Goal: Information Seeking & Learning: Understand process/instructions

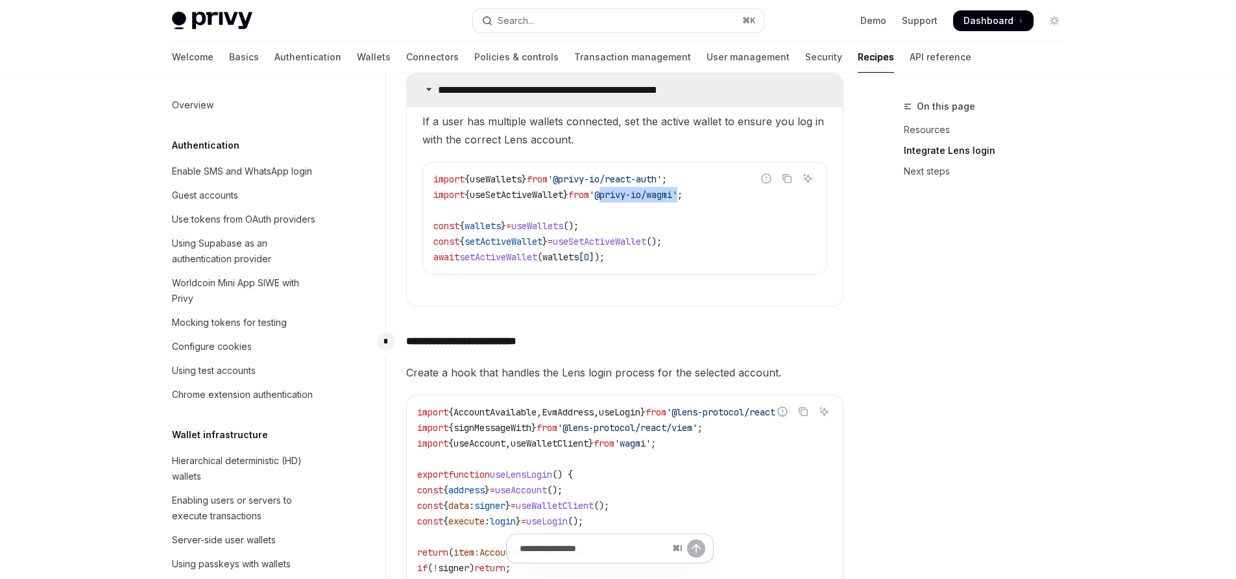
scroll to position [1698, 0]
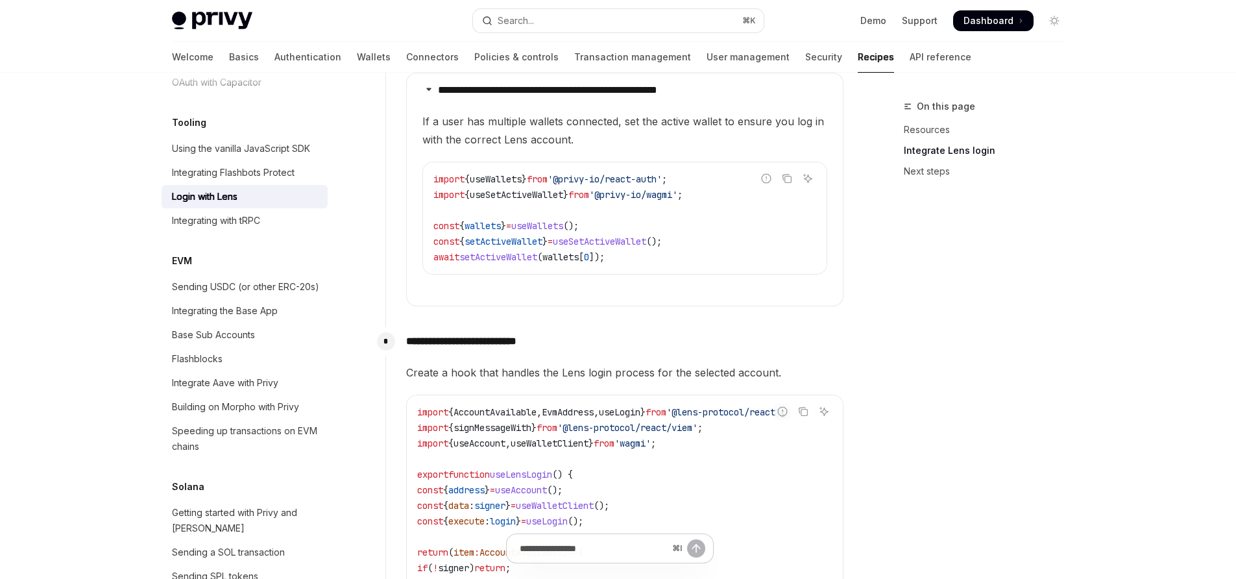
click at [608, 130] on span "If a user has multiple wallets connected, set the active wallet to ensure you l…" at bounding box center [625, 130] width 405 height 36
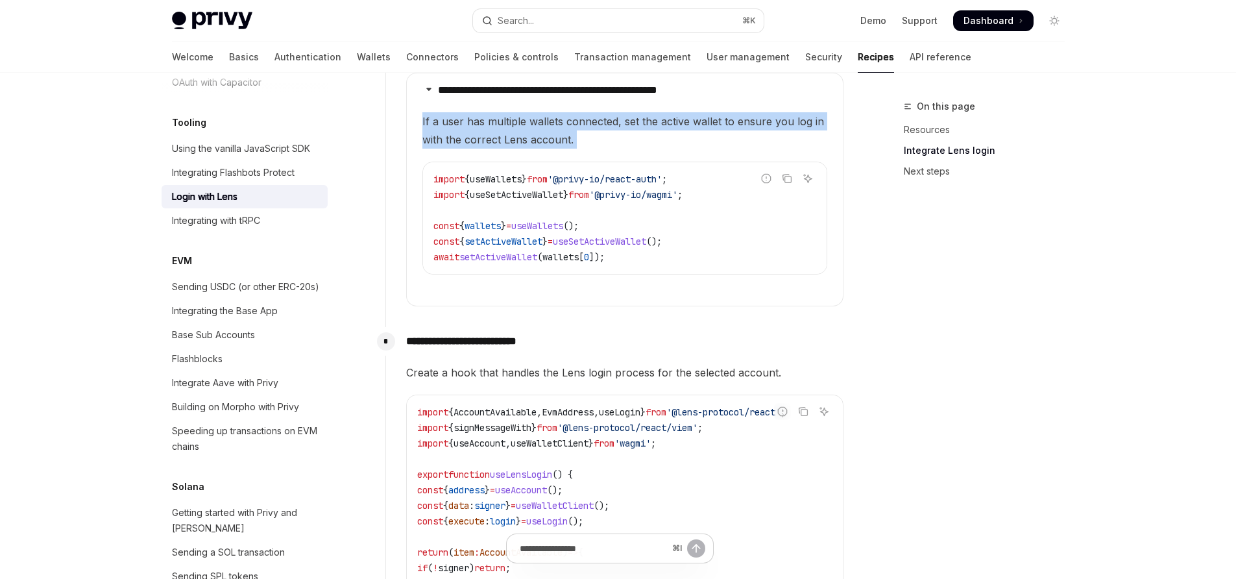
click at [608, 130] on span "If a user has multiple wallets connected, set the active wallet to ensure you l…" at bounding box center [625, 130] width 405 height 36
click at [570, 145] on span "If a user has multiple wallets connected, set the active wallet to ensure you l…" at bounding box center [625, 130] width 405 height 36
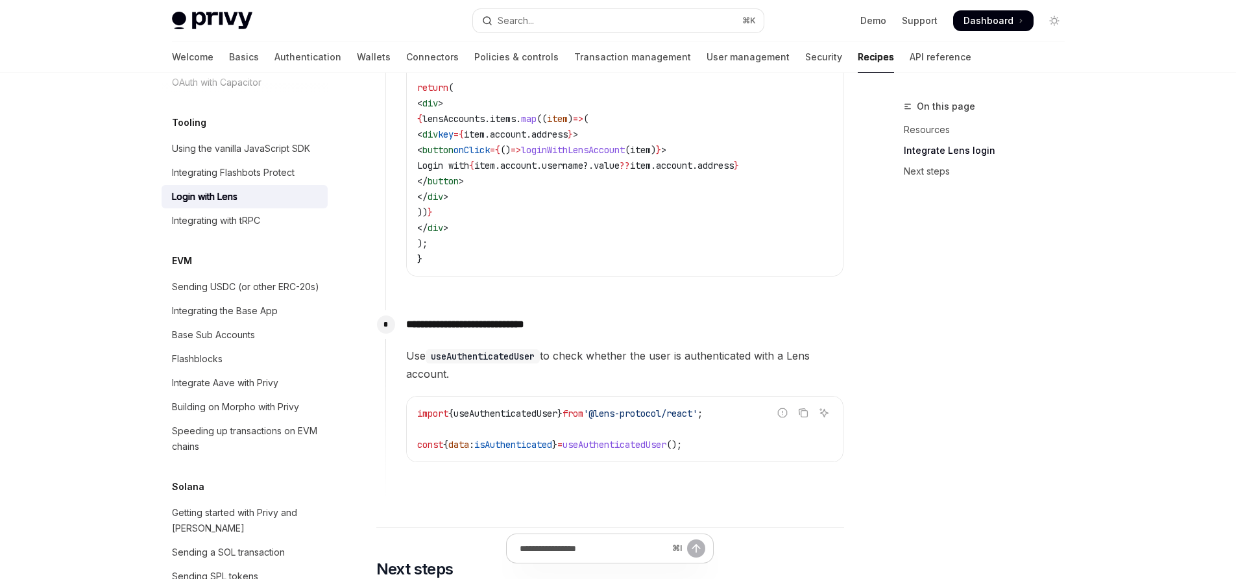
scroll to position [3209, 0]
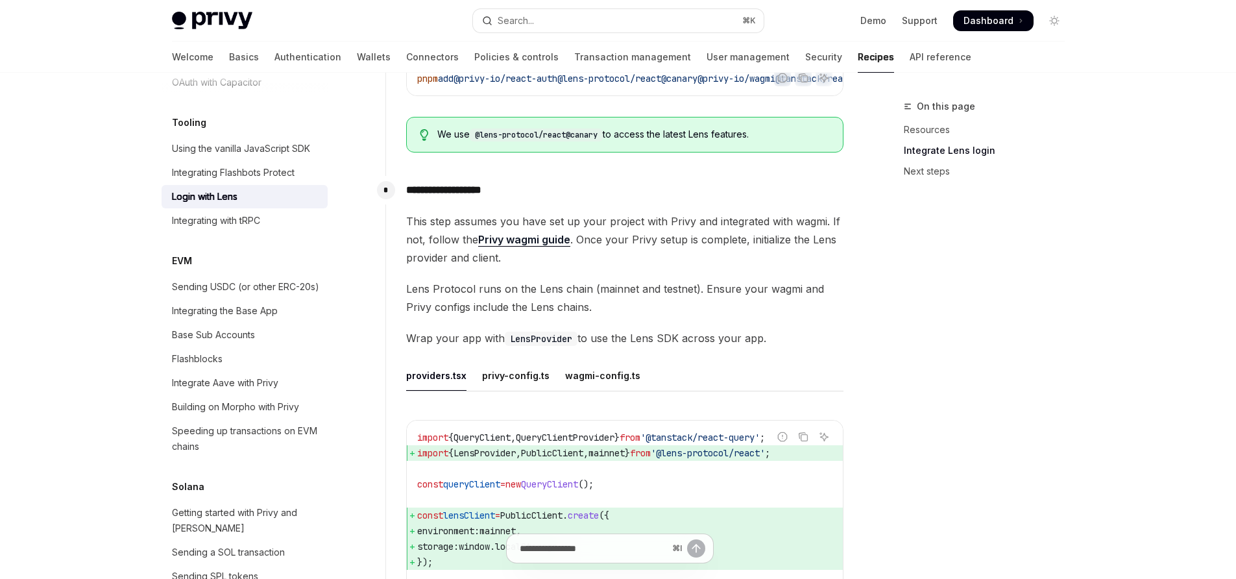
scroll to position [537, 0]
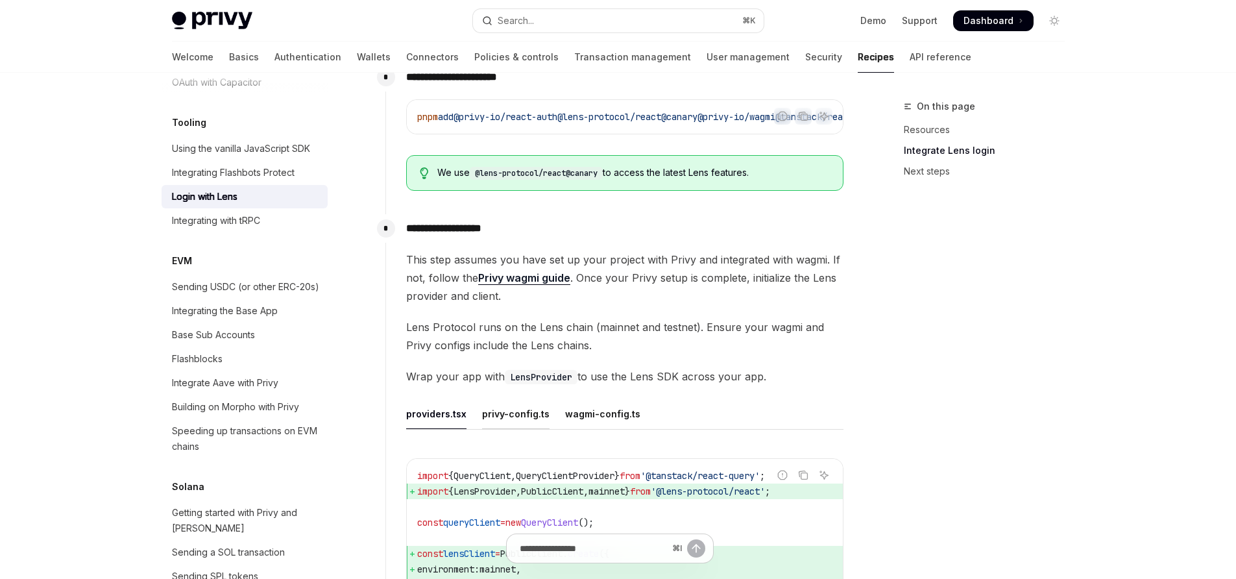
click at [533, 411] on div "privy-config.ts" at bounding box center [515, 413] width 67 height 31
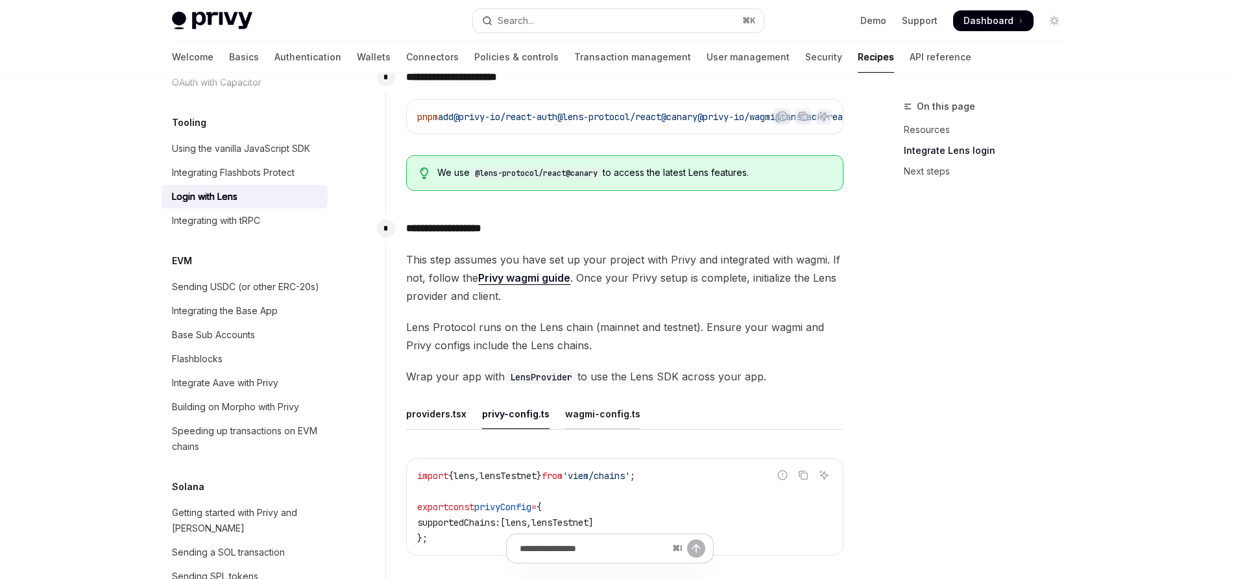
click at [601, 413] on div "wagmi-config.ts" at bounding box center [602, 413] width 75 height 31
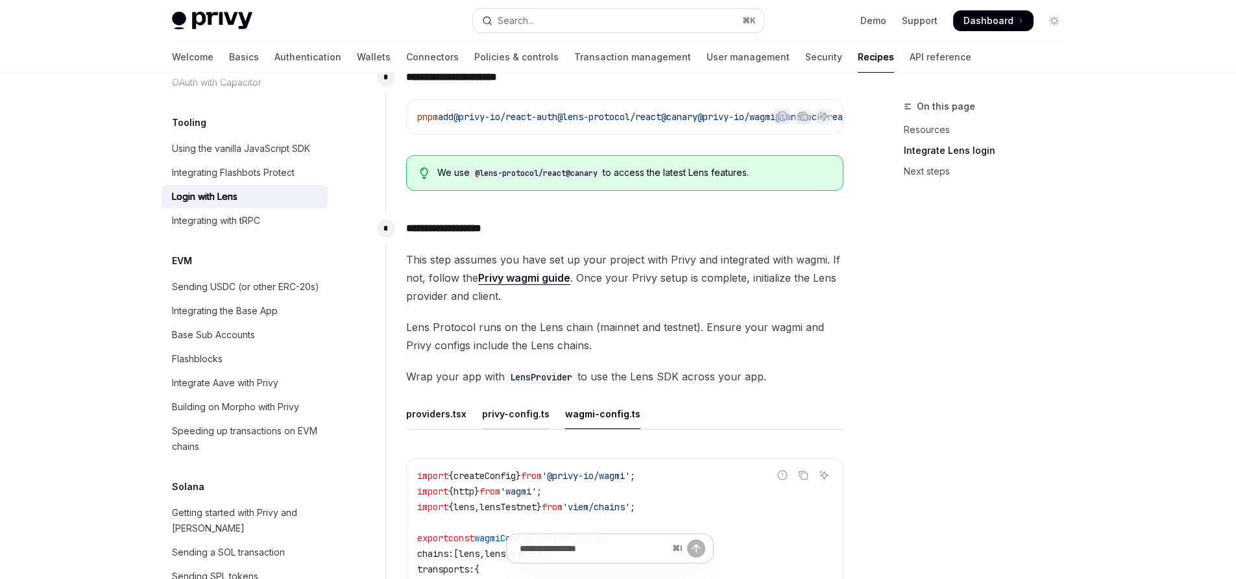
click at [514, 422] on div "privy-config.ts" at bounding box center [515, 413] width 67 height 31
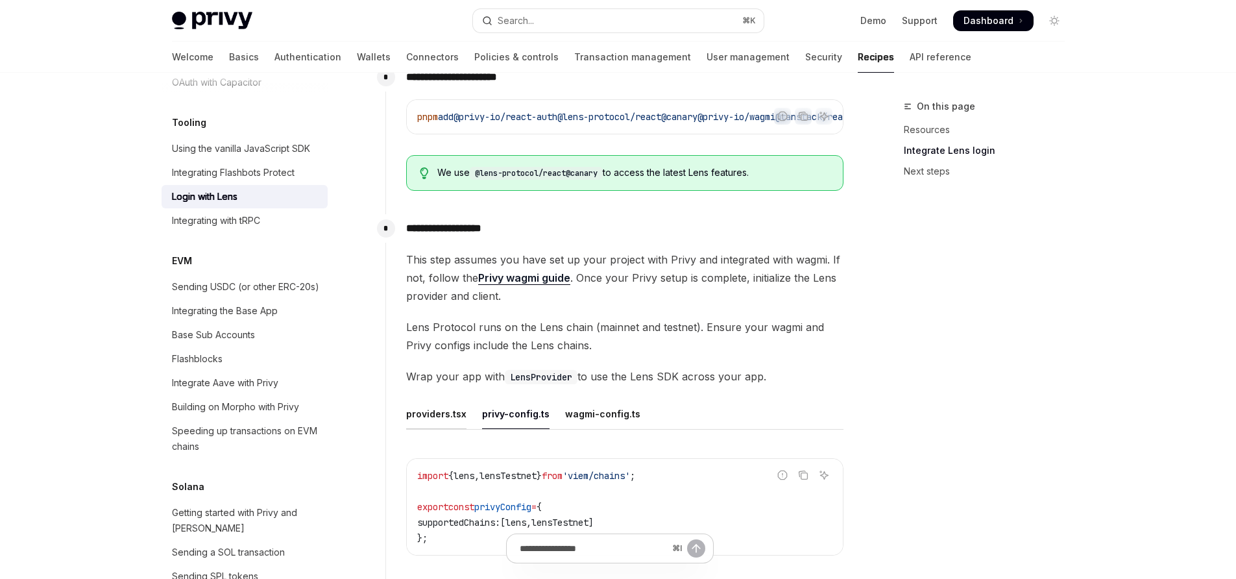
click at [425, 426] on div "providers.tsx" at bounding box center [436, 413] width 60 height 31
type textarea "*"
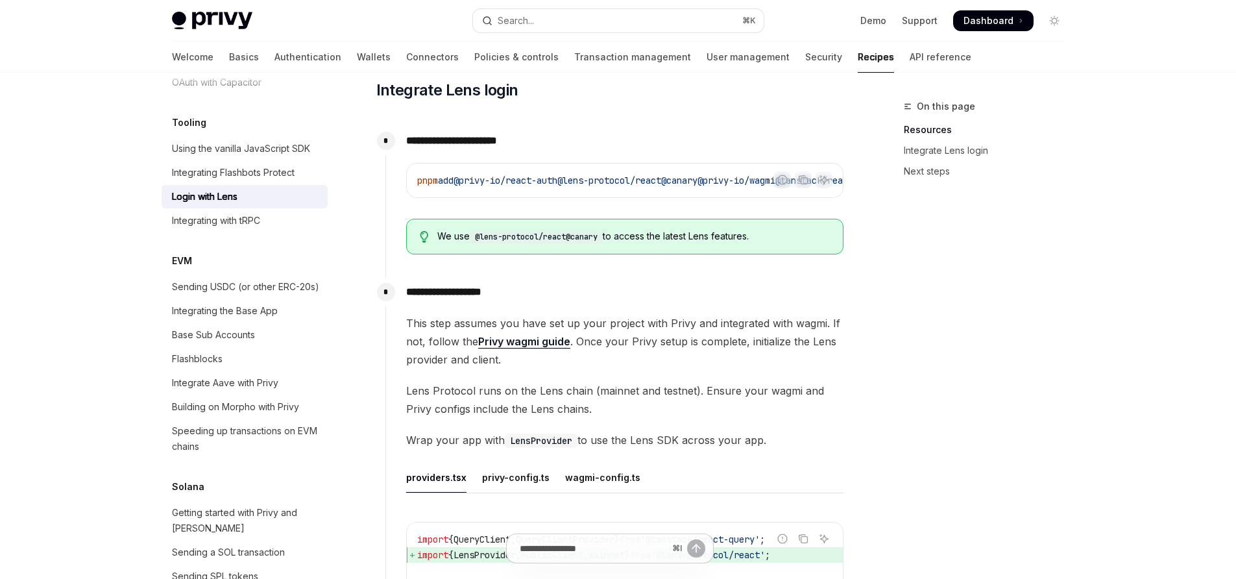
scroll to position [430, 0]
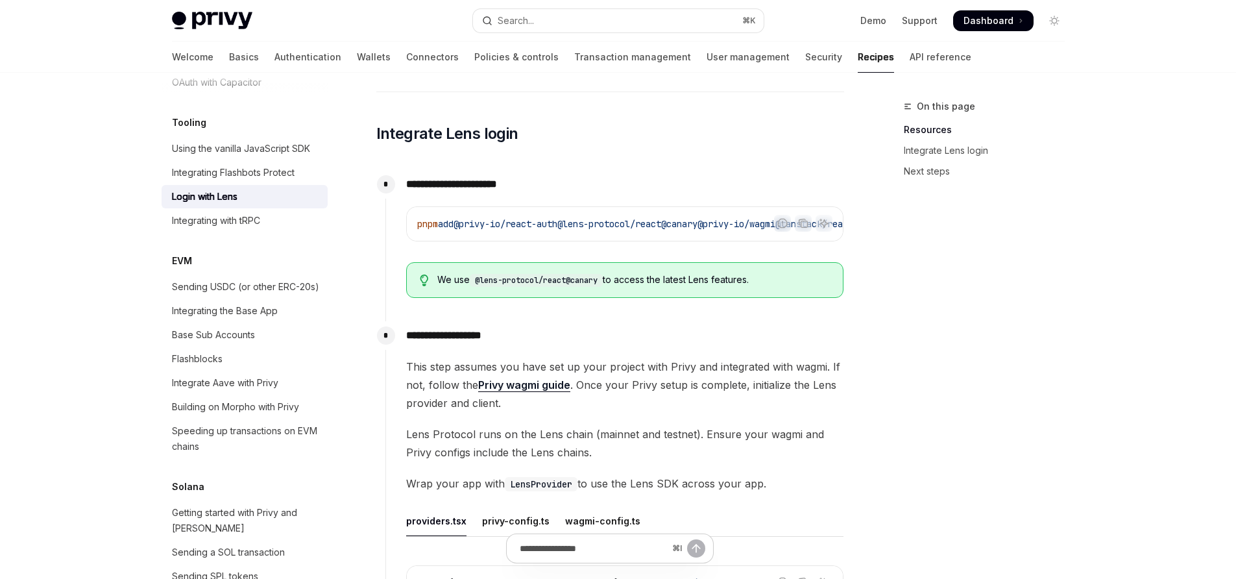
click at [558, 345] on p "**********" at bounding box center [624, 335] width 437 height 18
drag, startPoint x: 532, startPoint y: 347, endPoint x: 406, endPoint y: 341, distance: 126.0
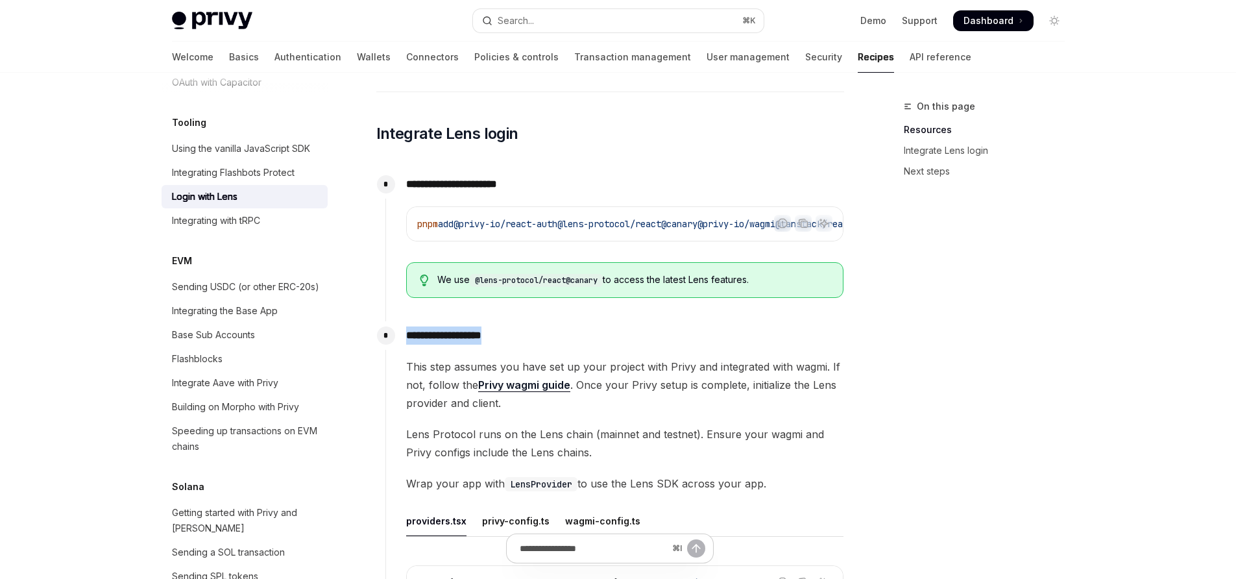
click at [406, 341] on p "**********" at bounding box center [624, 335] width 437 height 18
click at [566, 341] on p "**********" at bounding box center [624, 335] width 437 height 18
click at [819, 368] on span "This step assumes you have set up your project with Privy and integrated with w…" at bounding box center [624, 385] width 437 height 55
